Goal: Task Accomplishment & Management: Manage account settings

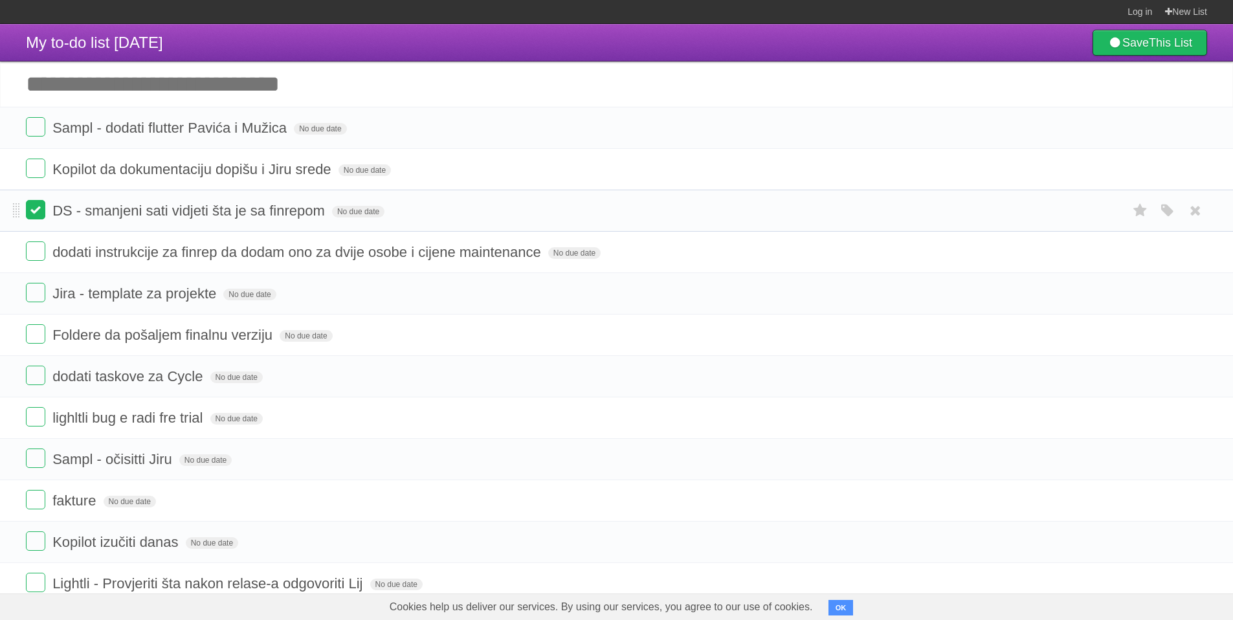
drag, startPoint x: 0, startPoint y: 0, endPoint x: 29, endPoint y: 210, distance: 212.4
click at [29, 210] on label at bounding box center [35, 209] width 19 height 19
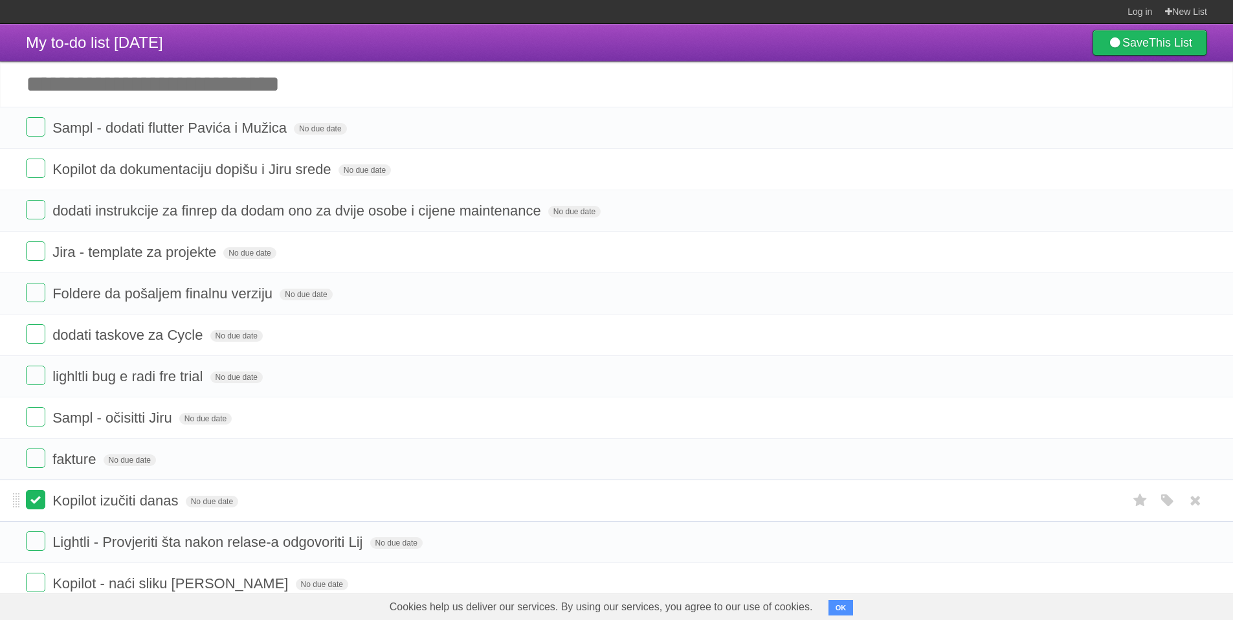
click at [39, 507] on label at bounding box center [35, 499] width 19 height 19
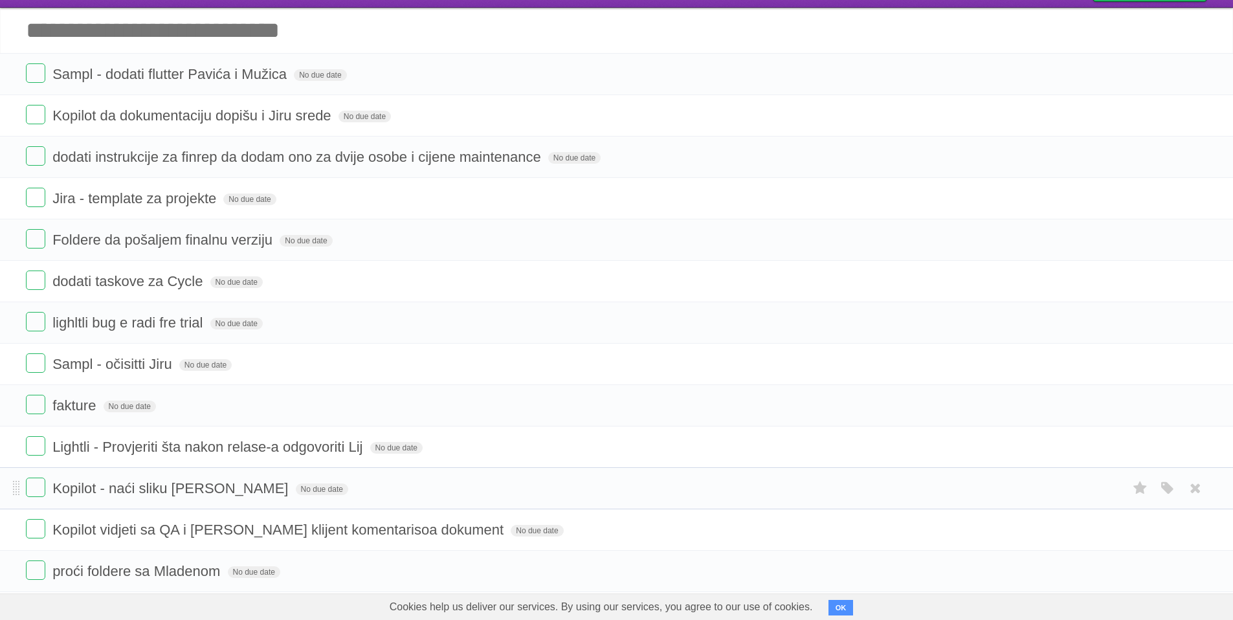
scroll to position [56, 0]
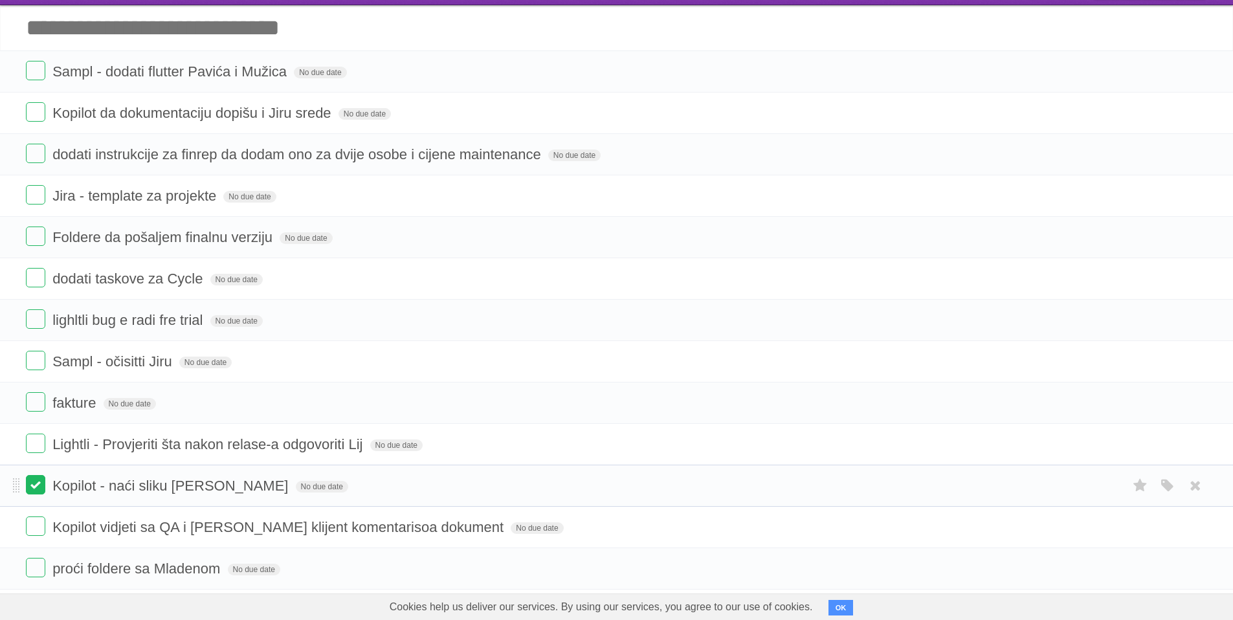
click at [30, 490] on label at bounding box center [35, 484] width 19 height 19
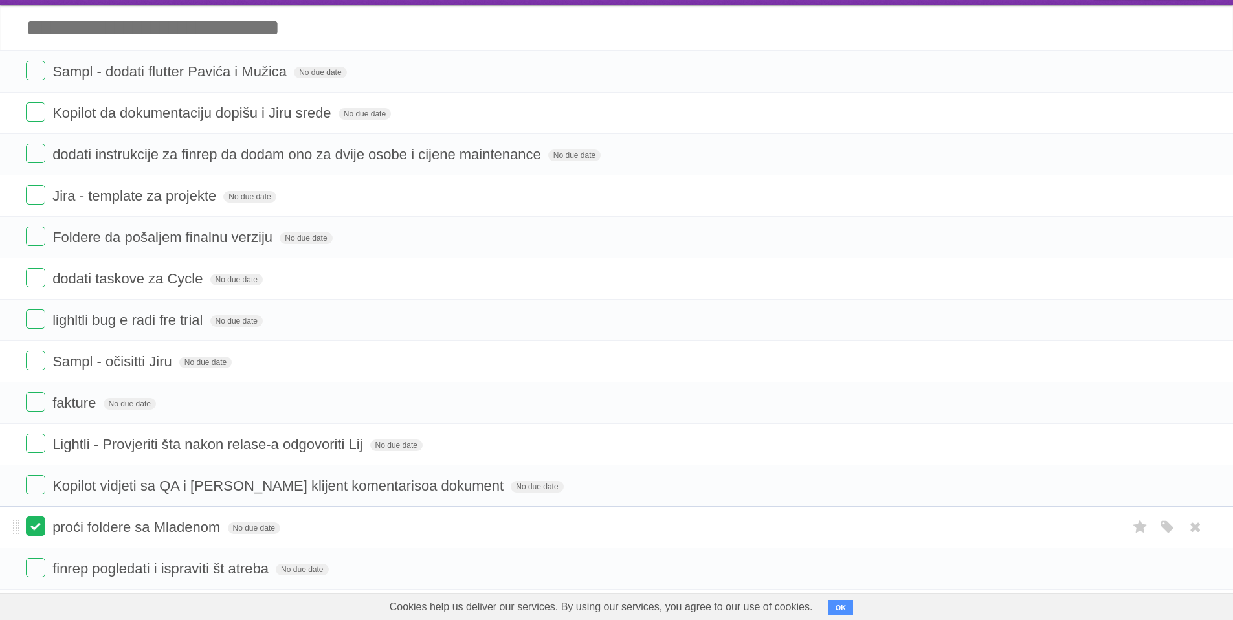
click at [36, 529] on label at bounding box center [35, 526] width 19 height 19
click at [36, 492] on label at bounding box center [35, 484] width 19 height 19
click at [42, 532] on label at bounding box center [35, 526] width 19 height 19
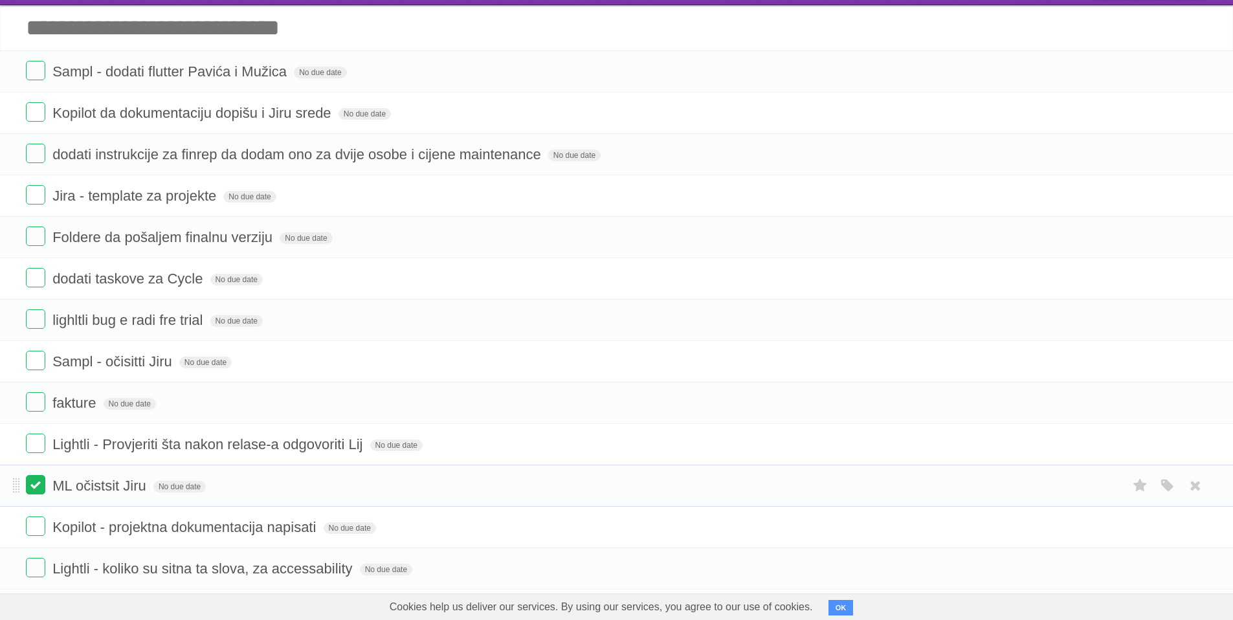
click at [34, 488] on label at bounding box center [35, 484] width 19 height 19
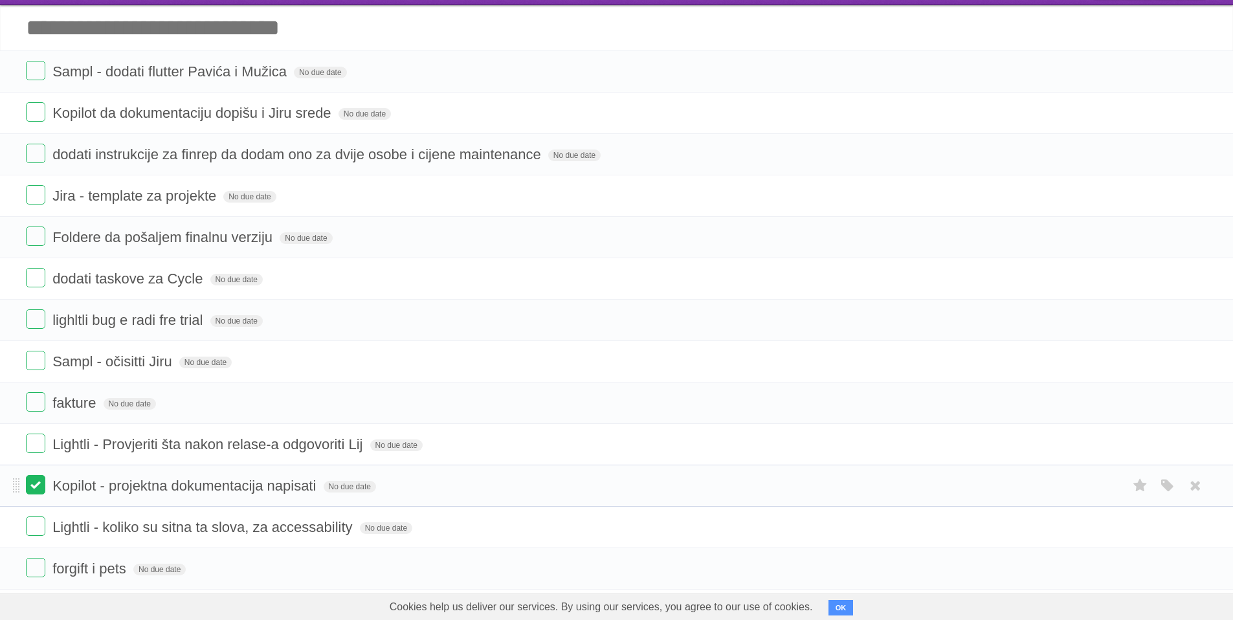
click at [41, 490] on label at bounding box center [35, 484] width 19 height 19
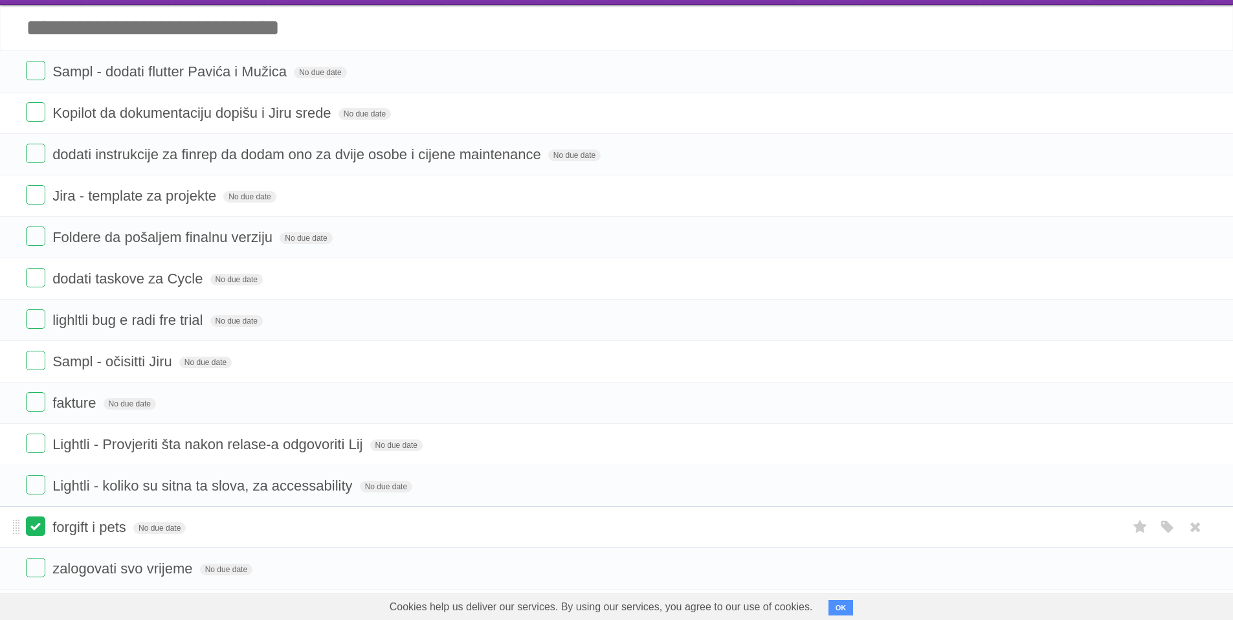
click at [39, 528] on label at bounding box center [35, 526] width 19 height 19
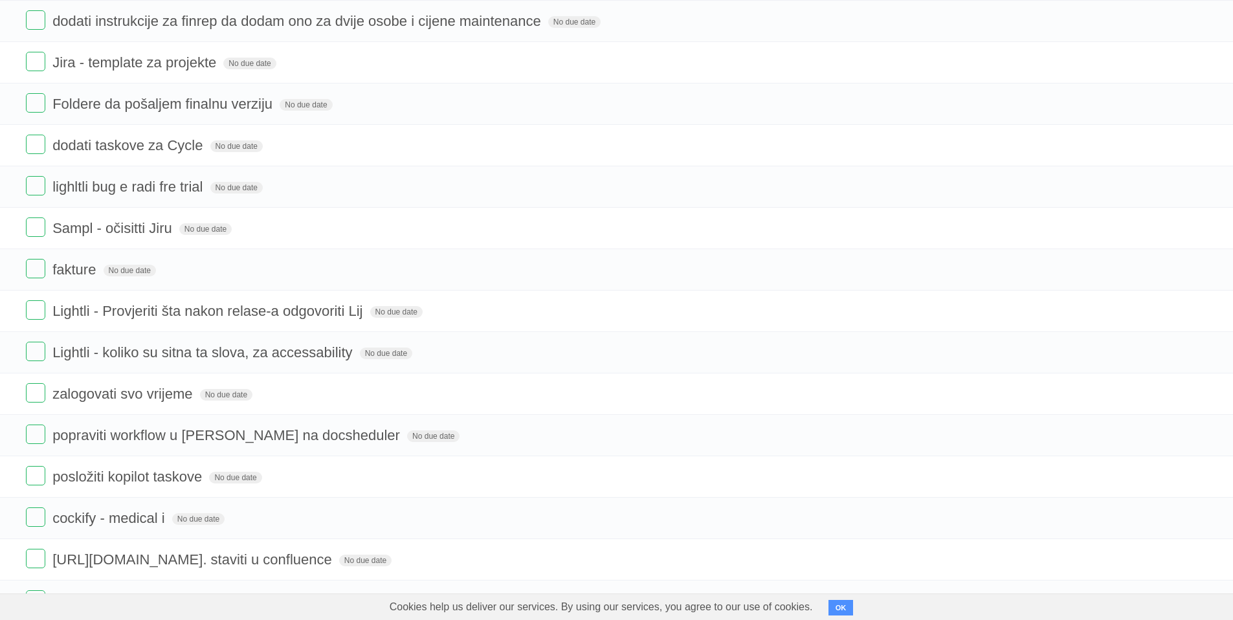
scroll to position [231, 0]
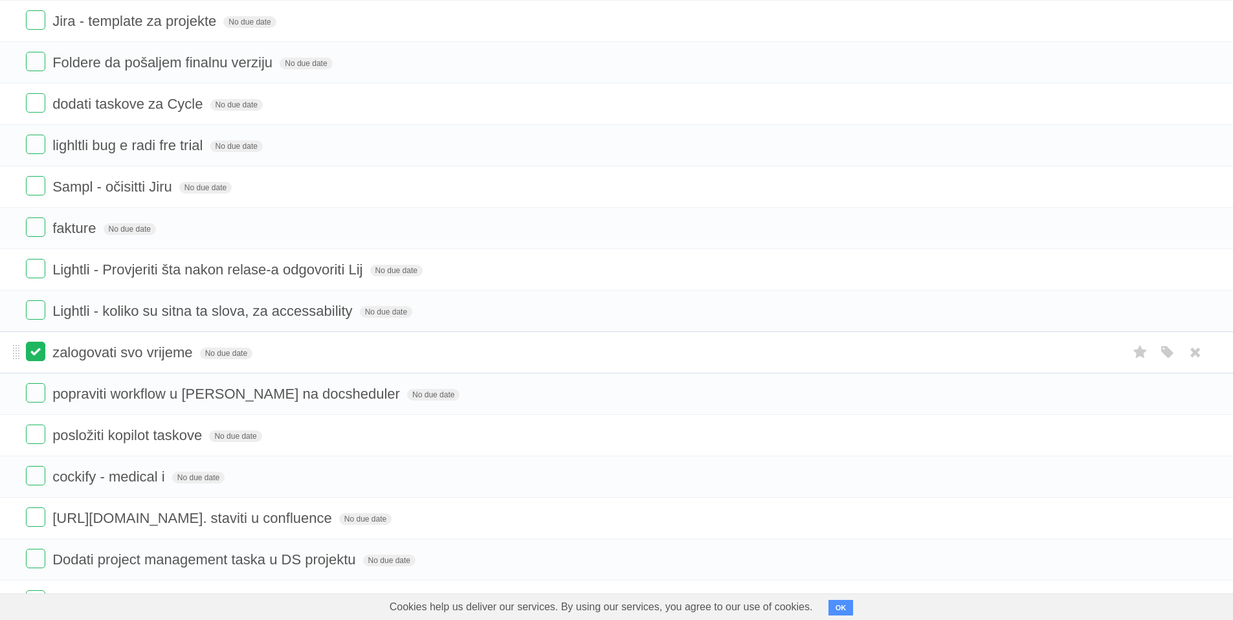
click at [34, 361] on label at bounding box center [35, 351] width 19 height 19
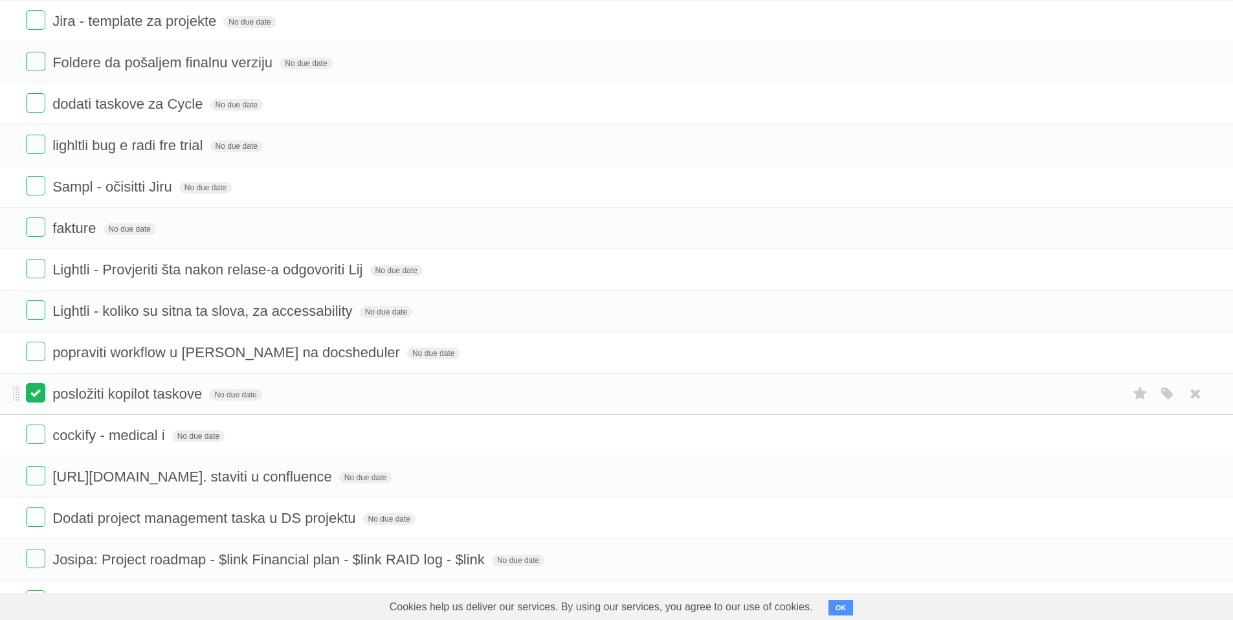
click at [39, 396] on label at bounding box center [35, 392] width 19 height 19
click at [36, 434] on label at bounding box center [35, 434] width 19 height 19
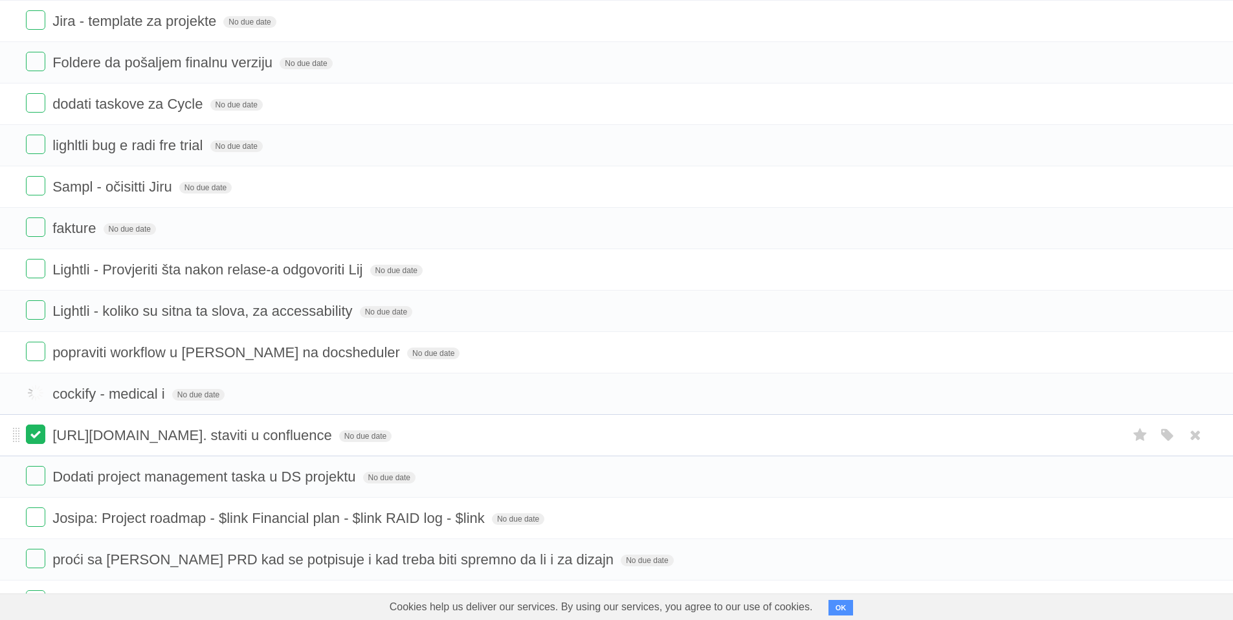
click at [41, 440] on label at bounding box center [35, 434] width 19 height 19
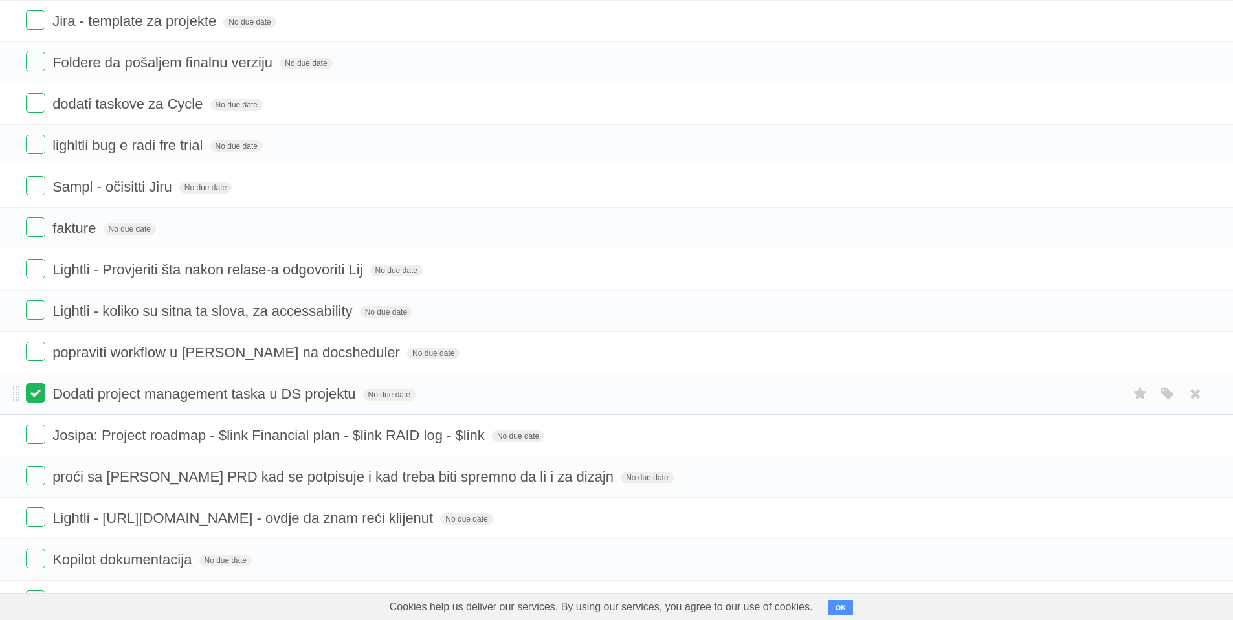
click at [38, 391] on label at bounding box center [35, 392] width 19 height 19
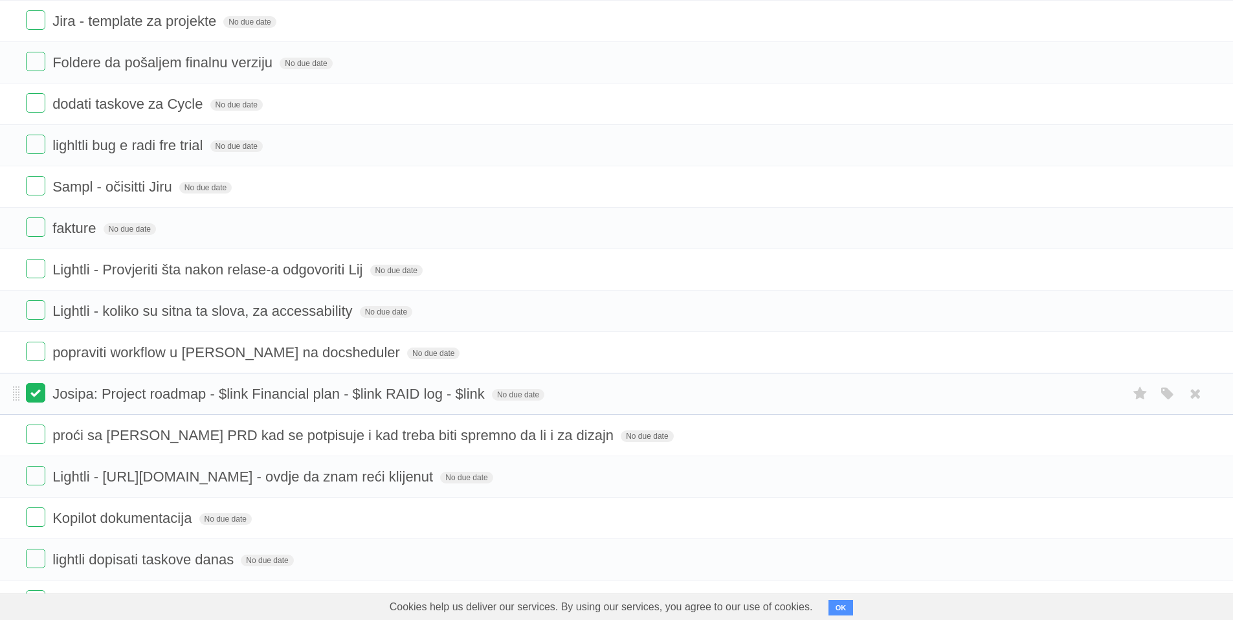
click at [36, 394] on label at bounding box center [35, 392] width 19 height 19
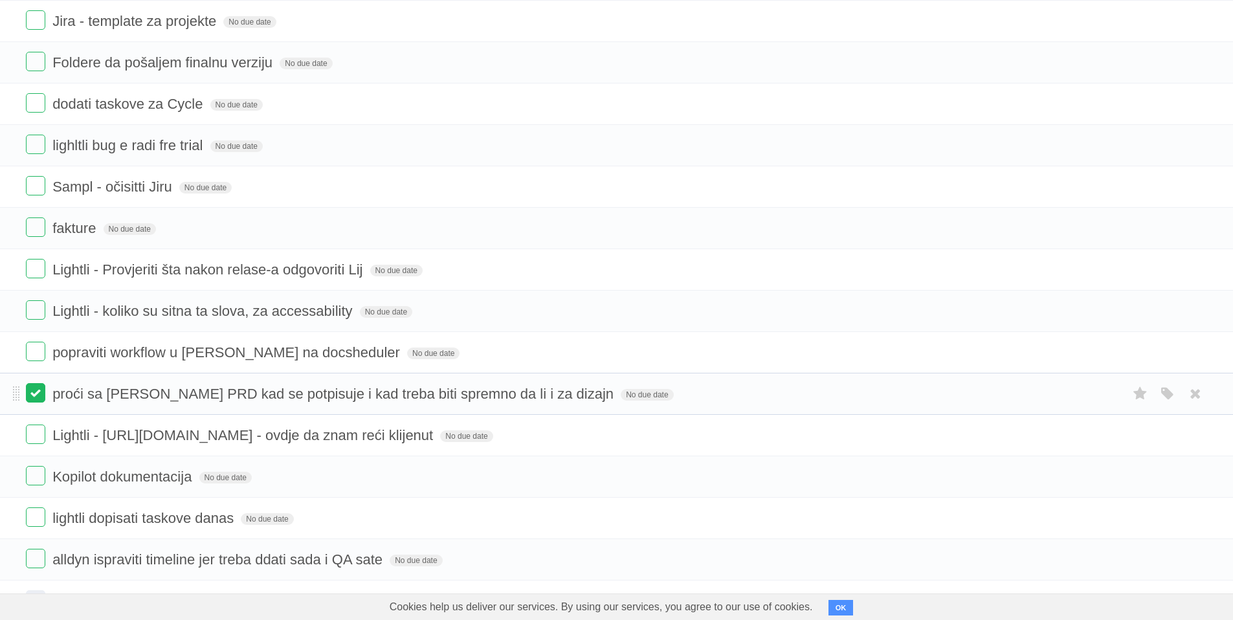
click at [40, 392] on label at bounding box center [35, 392] width 19 height 19
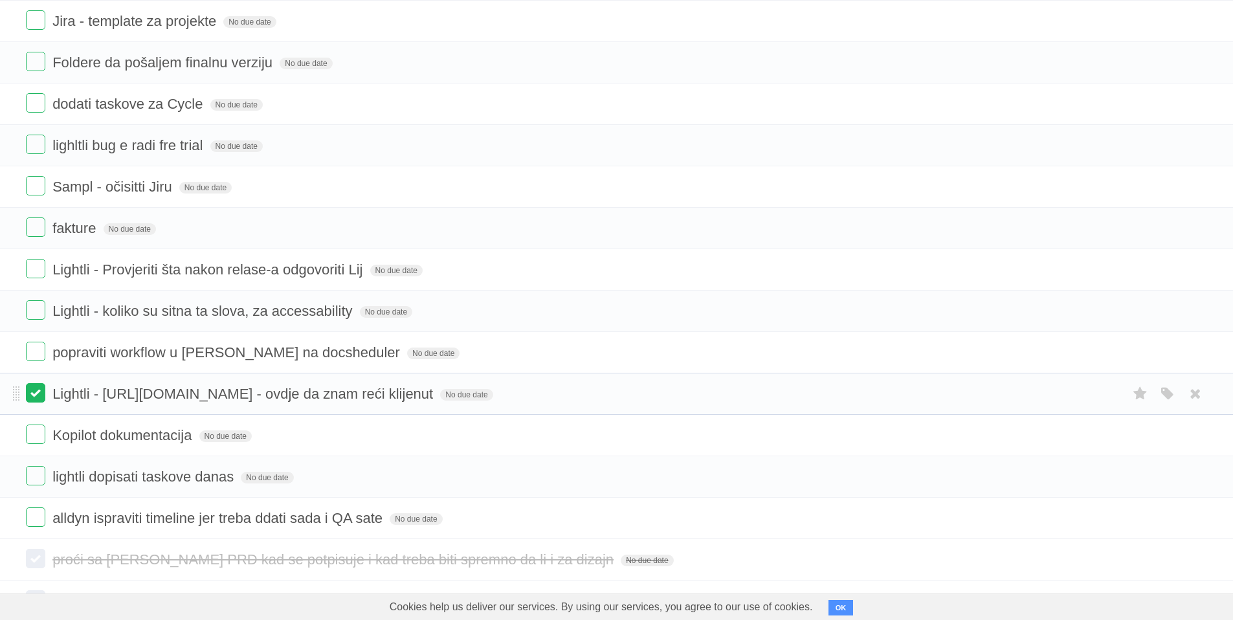
click at [36, 398] on label at bounding box center [35, 392] width 19 height 19
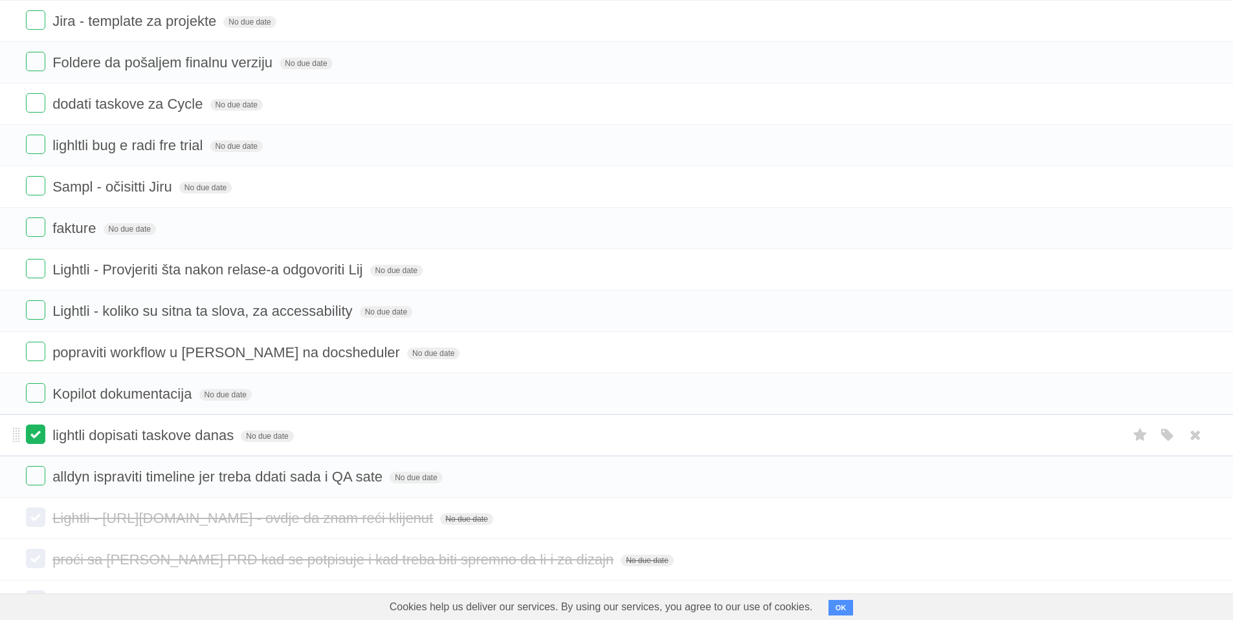
click at [32, 438] on label at bounding box center [35, 434] width 19 height 19
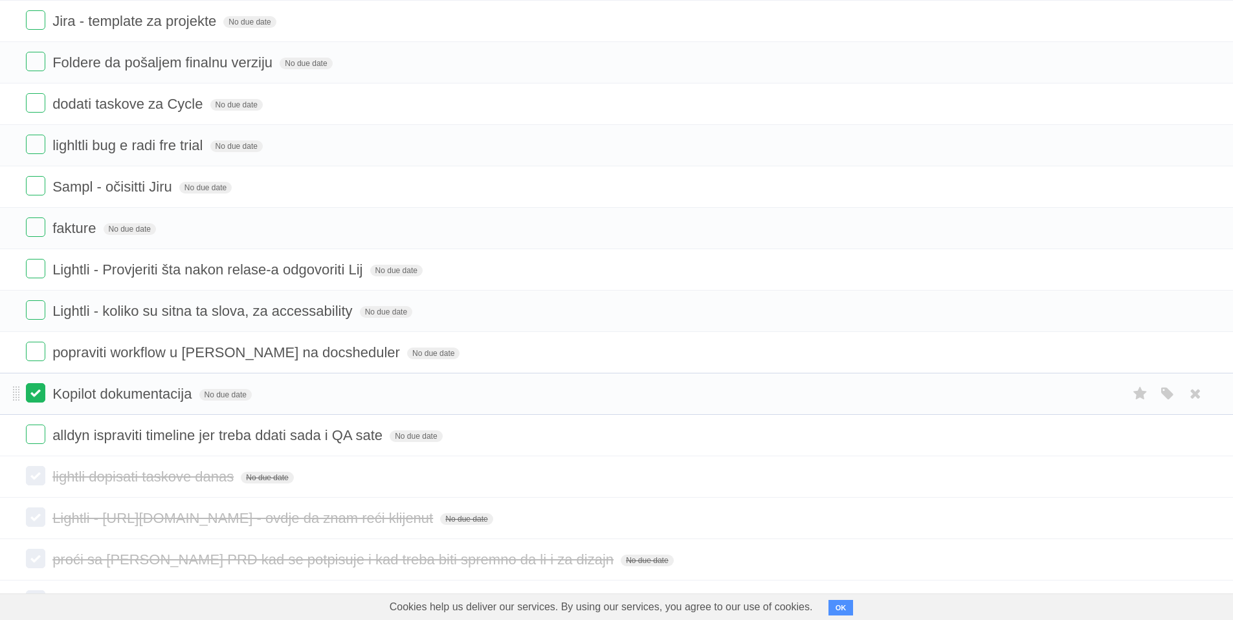
click at [40, 390] on label at bounding box center [35, 392] width 19 height 19
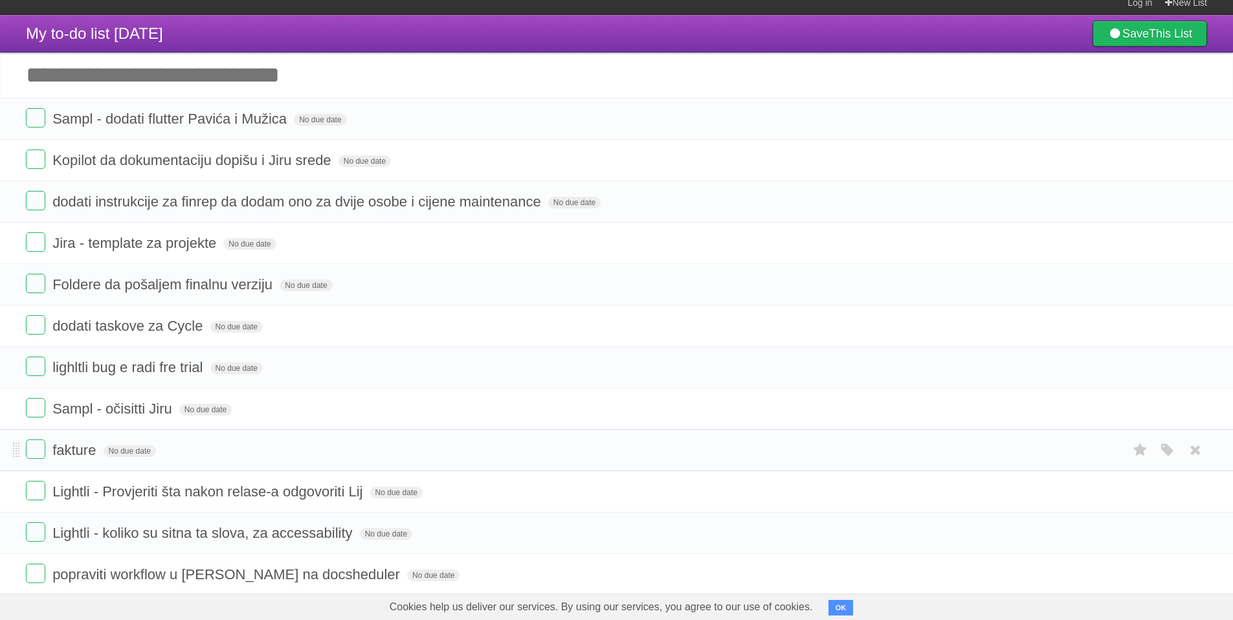
scroll to position [10, 0]
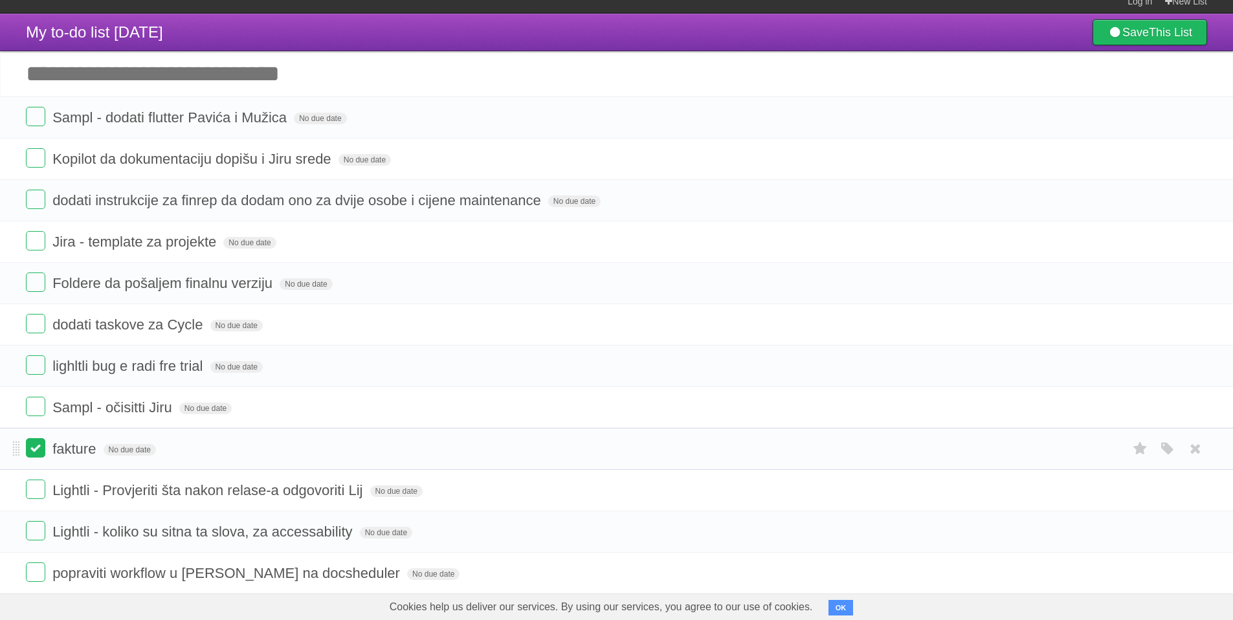
click at [38, 451] on label at bounding box center [35, 447] width 19 height 19
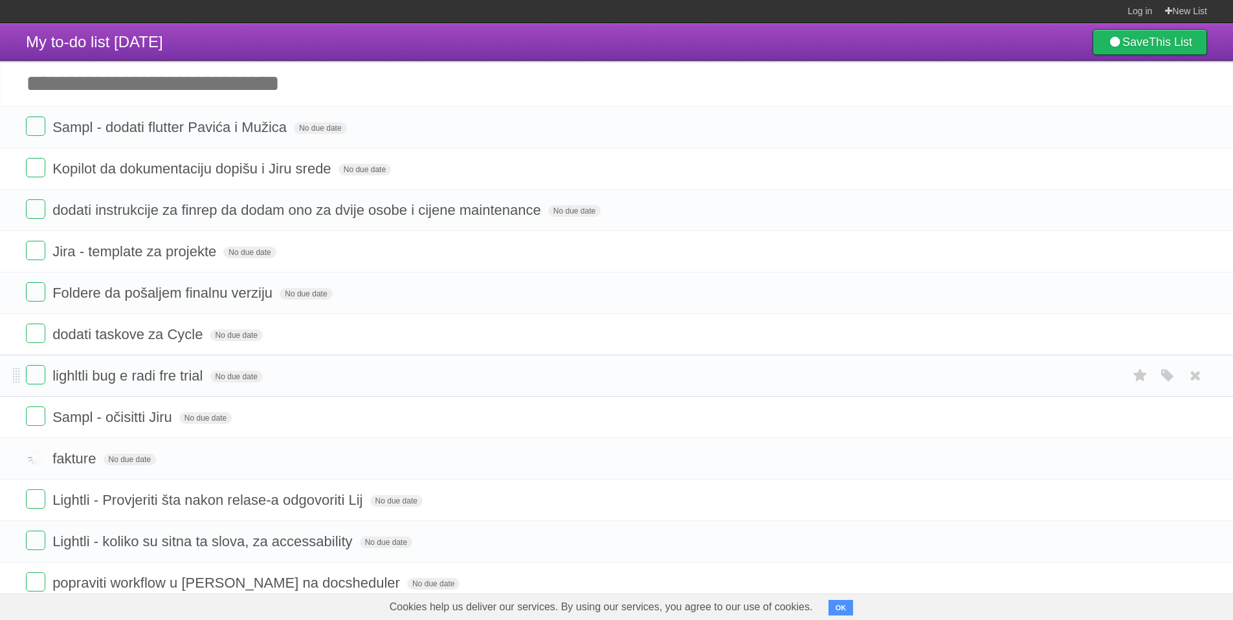
scroll to position [0, 0]
